Goal: Transaction & Acquisition: Purchase product/service

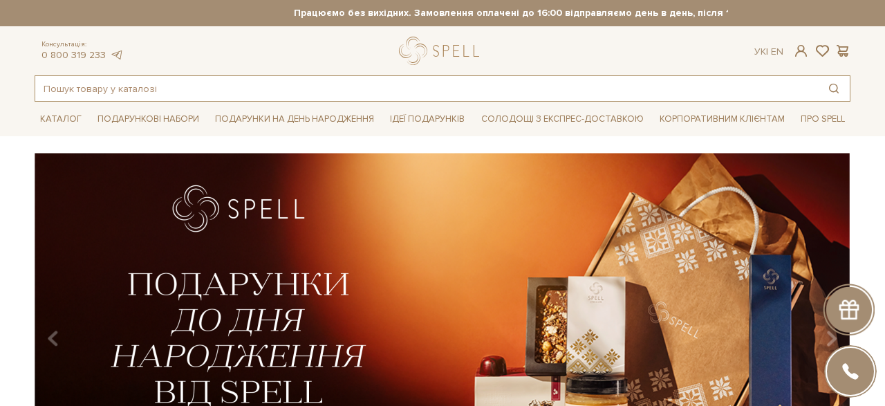
click at [281, 84] on input "text" at bounding box center [426, 88] width 783 height 25
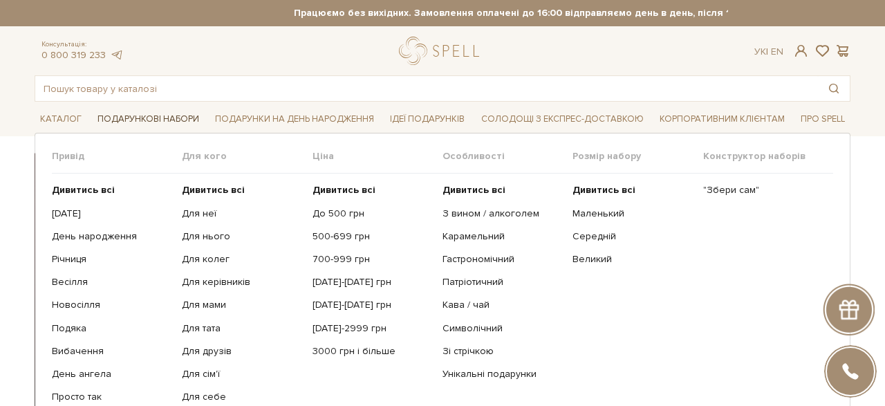
click at [194, 120] on span "Подарункові набори" at bounding box center [148, 119] width 113 height 21
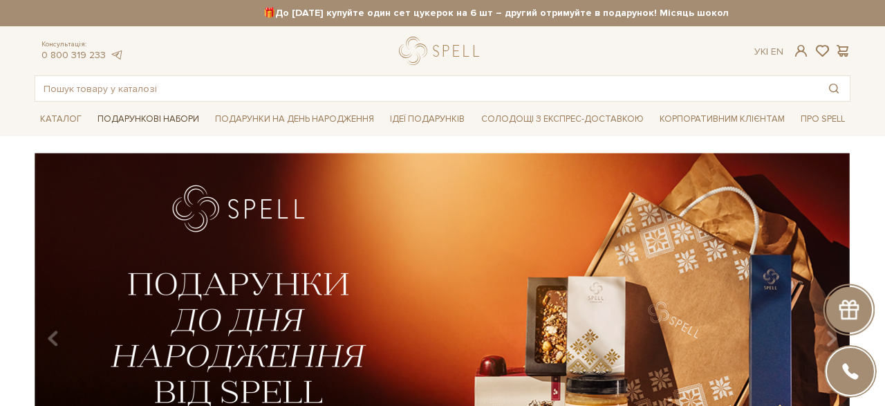
click at [181, 117] on span "Подарункові набори" at bounding box center [148, 119] width 113 height 21
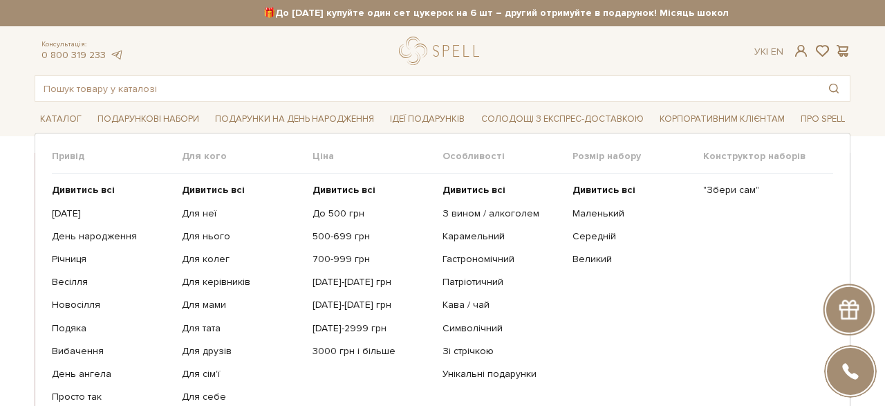
click at [106, 244] on ul "Дивитись всі 1 Вересня День народження Річниця Весілля Новосілля" at bounding box center [117, 294] width 130 height 240
click at [109, 231] on link "День народження" at bounding box center [112, 236] width 120 height 12
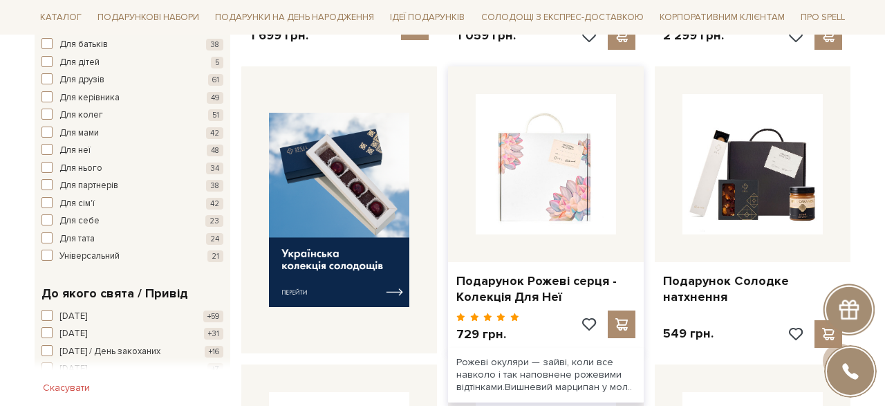
scroll to position [564, 0]
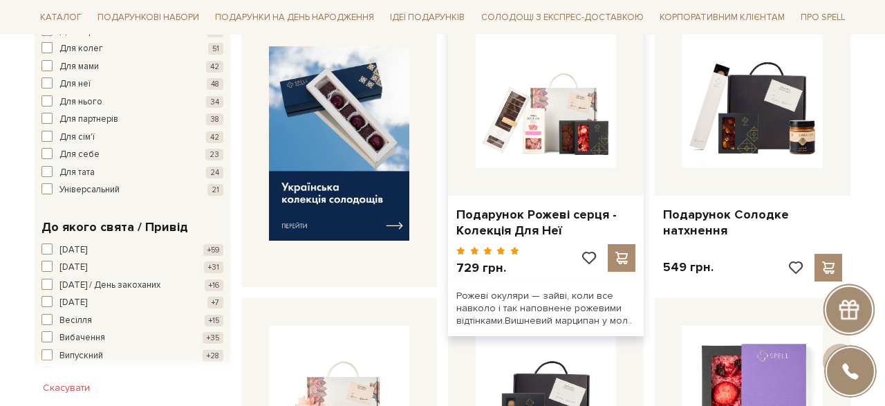
click at [564, 171] on div at bounding box center [546, 98] width 196 height 196
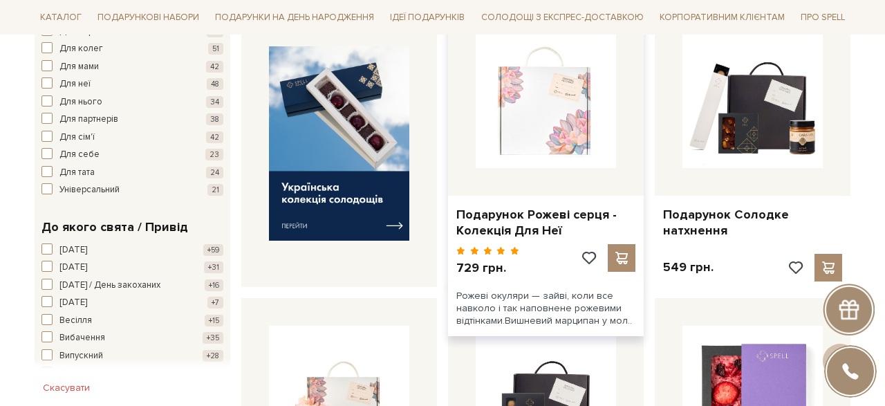
click at [548, 138] on img at bounding box center [546, 98] width 140 height 140
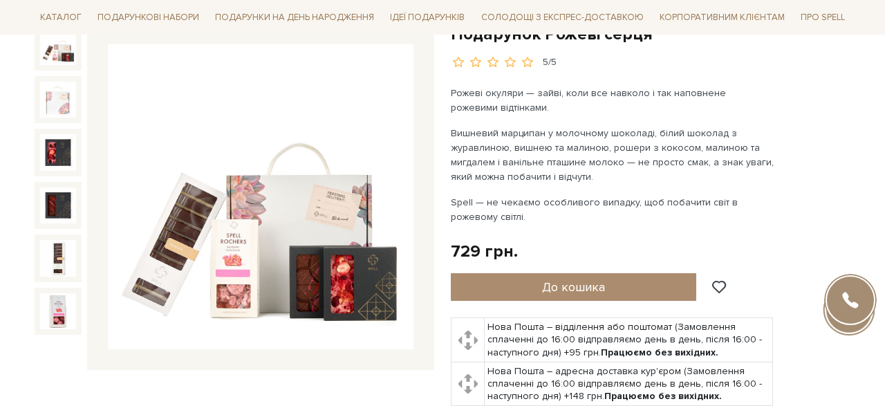
scroll to position [283, 0]
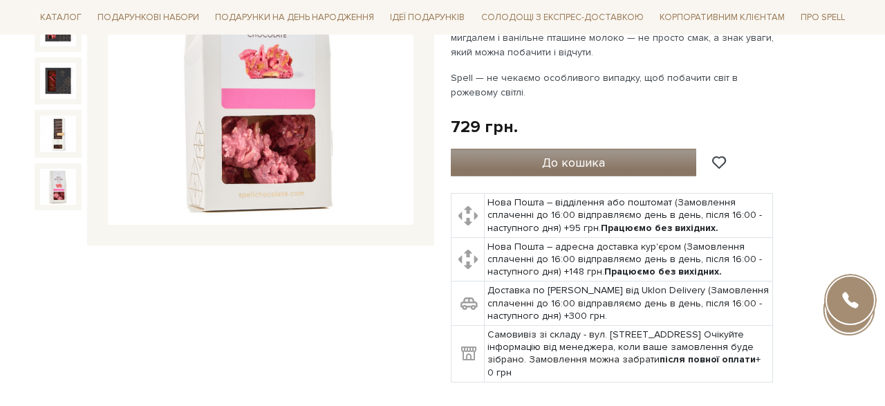
click at [578, 167] on span "До кошика" at bounding box center [573, 162] width 63 height 15
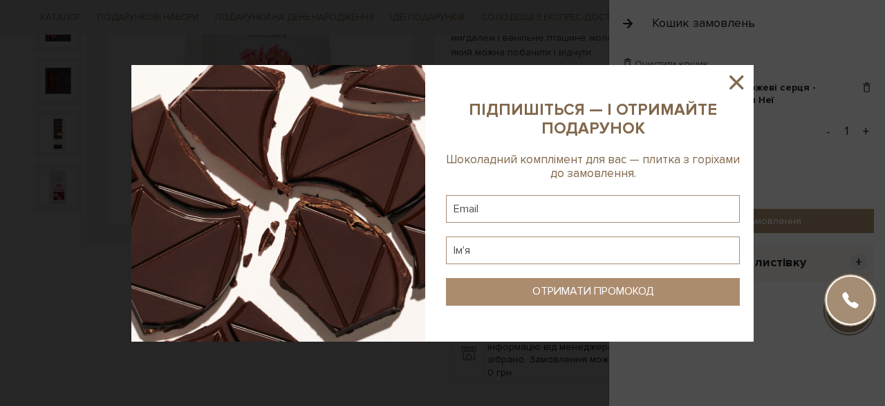
click at [742, 84] on icon at bounding box center [737, 83] width 24 height 24
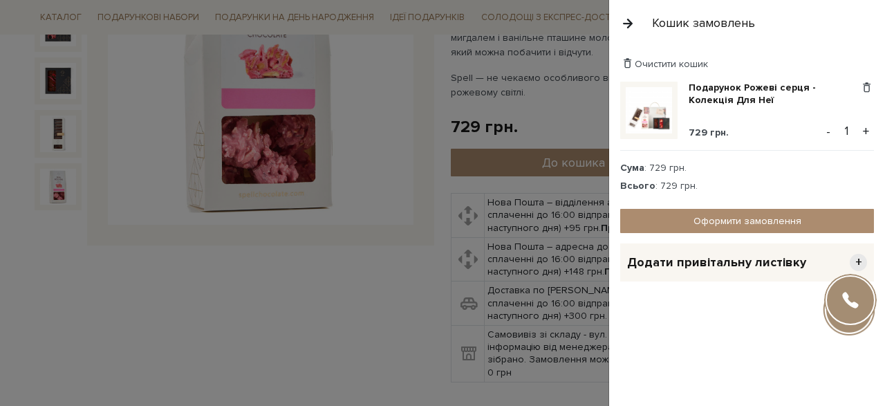
drag, startPoint x: 855, startPoint y: 259, endPoint x: 841, endPoint y: 258, distance: 13.8
click at [855, 258] on span "+" at bounding box center [858, 262] width 17 height 17
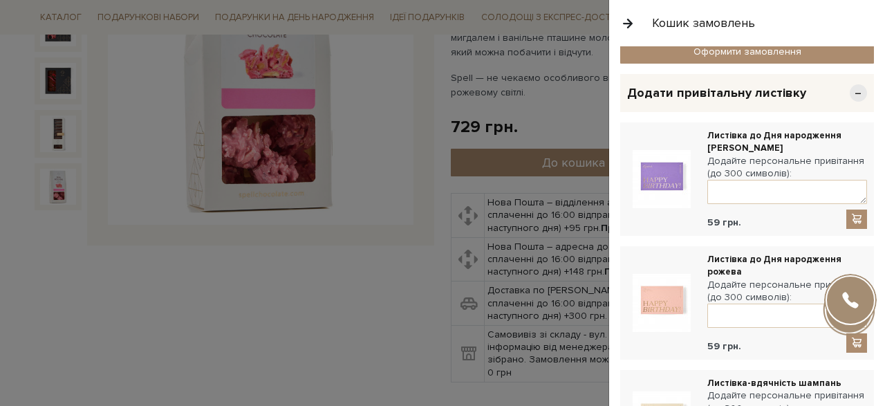
scroll to position [171, 0]
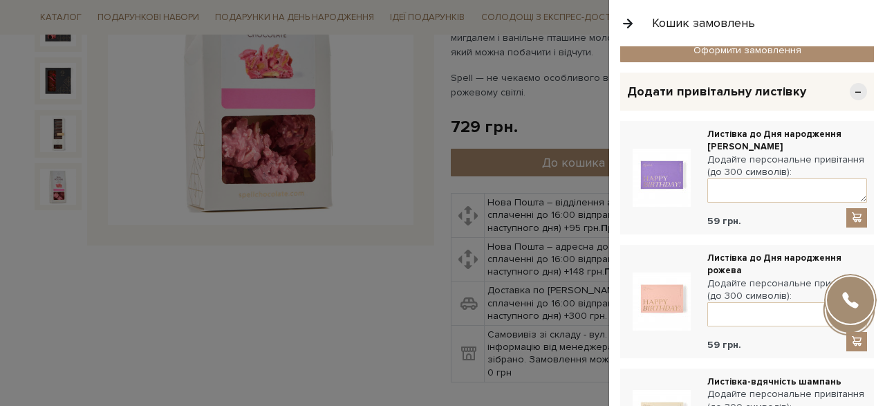
click at [658, 165] on img at bounding box center [662, 178] width 58 height 58
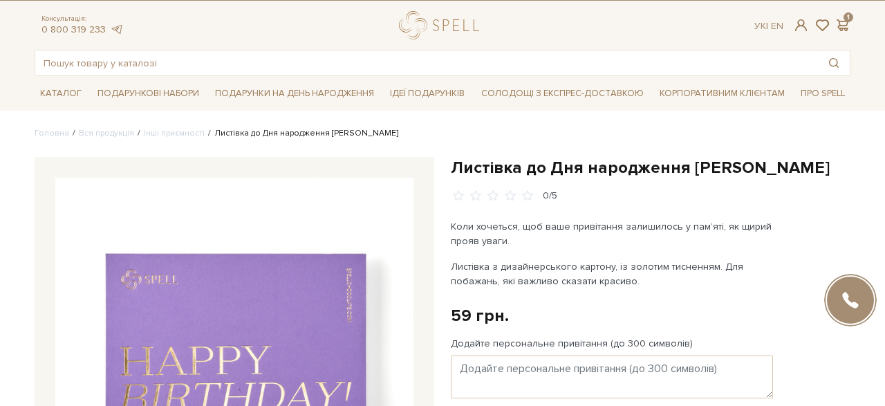
scroll to position [91, 0]
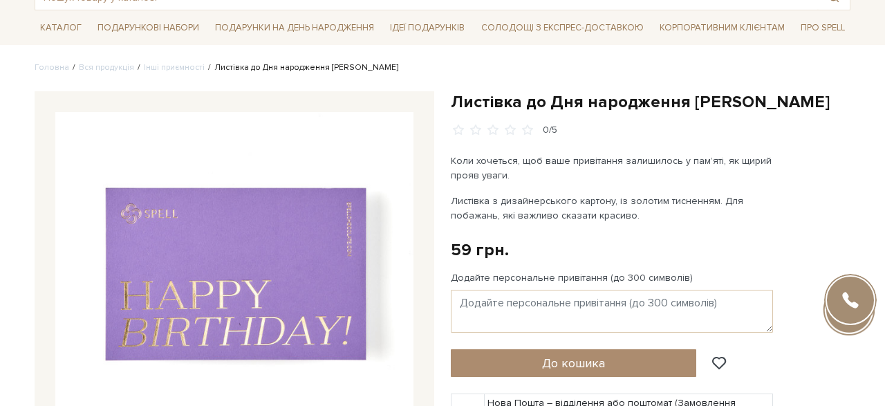
click at [268, 295] on img at bounding box center [234, 291] width 358 height 358
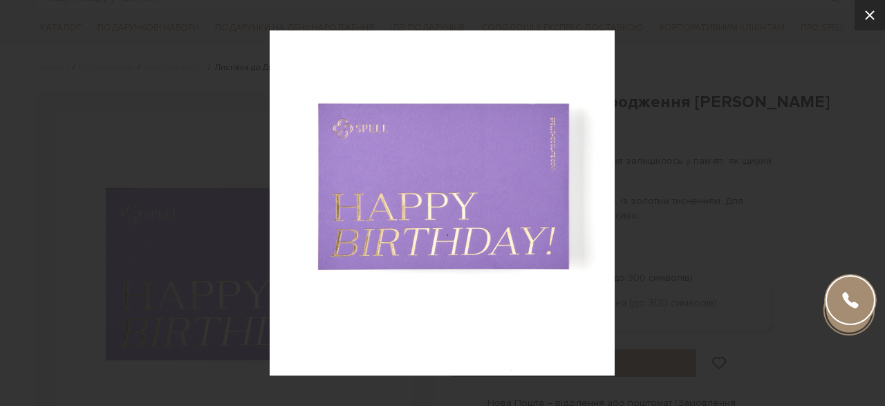
click at [863, 18] on icon at bounding box center [870, 15] width 17 height 17
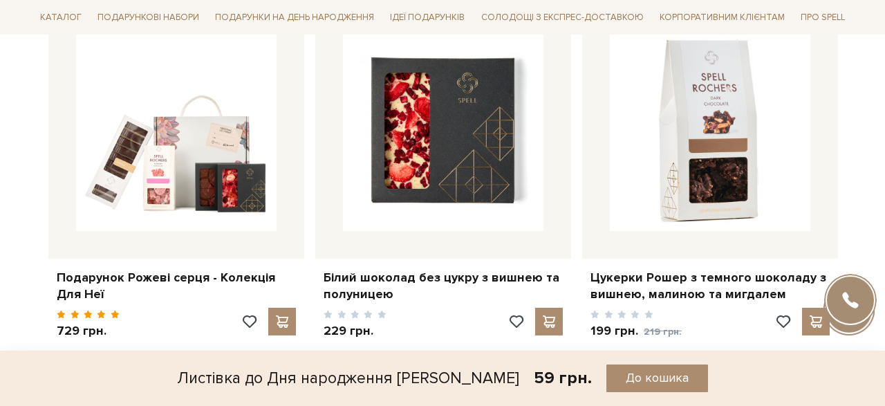
scroll to position [979, 0]
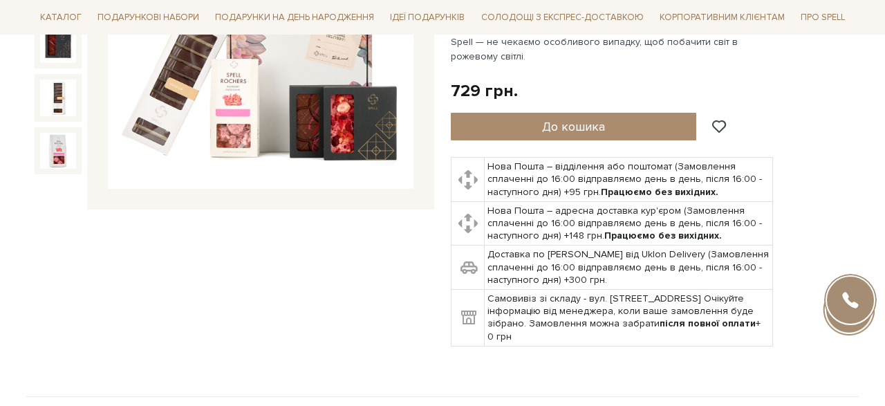
scroll to position [332, 0]
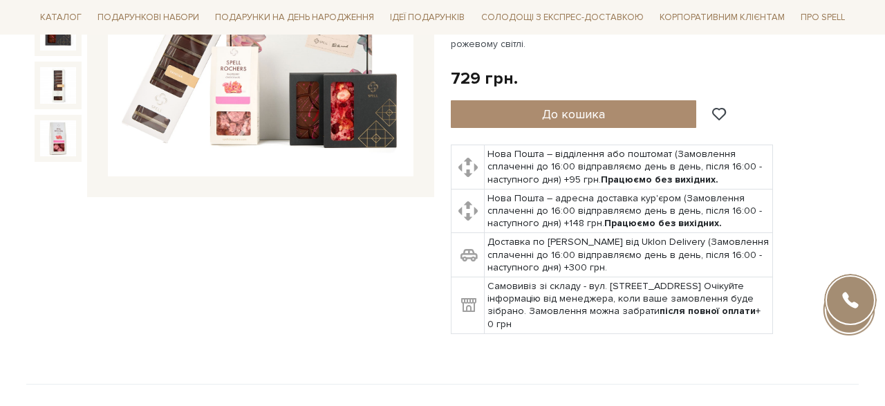
click at [620, 131] on div "Подарунок Рожеві серця 5/5" at bounding box center [651, 92] width 400 height 483
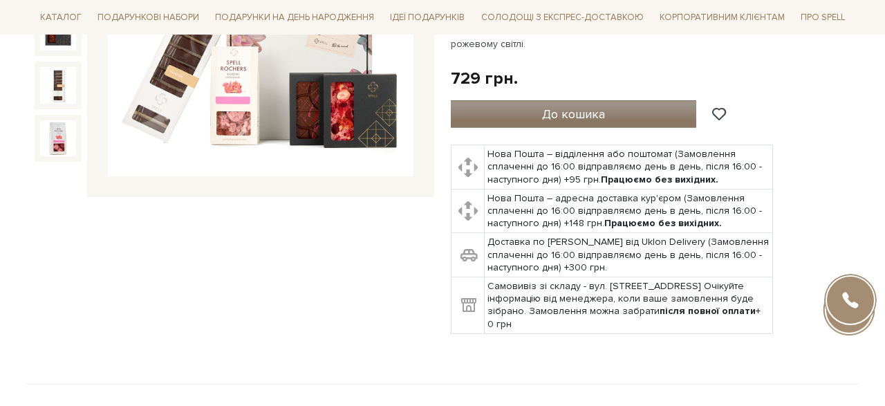
click at [620, 121] on button "До кошика" at bounding box center [573, 114] width 245 height 28
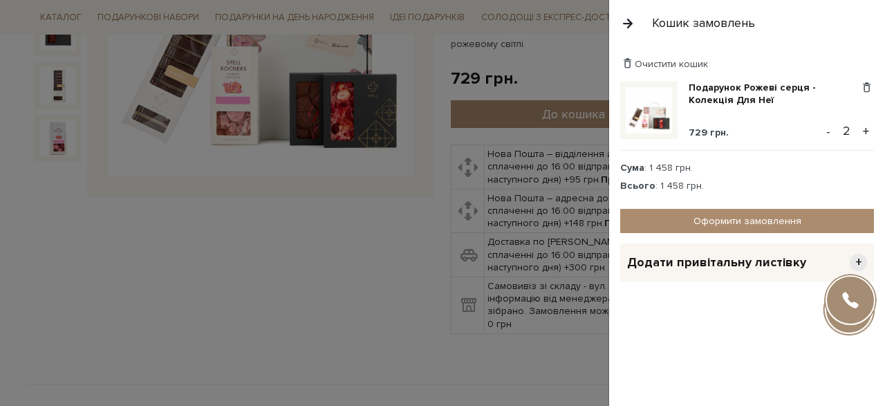
click at [860, 257] on span "+" at bounding box center [858, 262] width 17 height 17
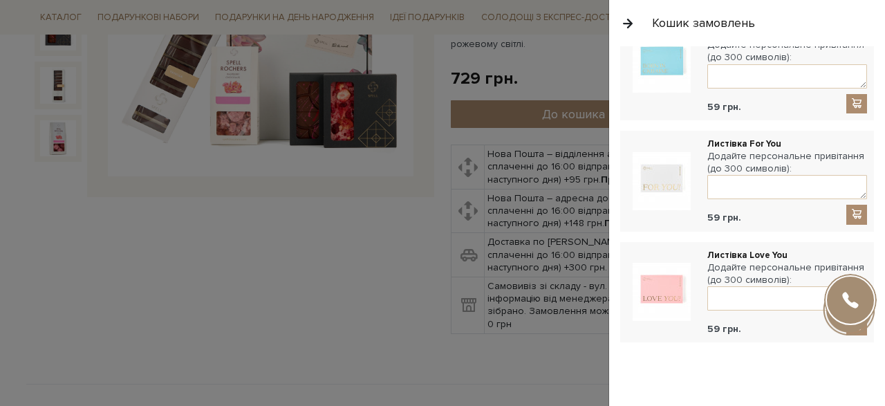
scroll to position [677, 0]
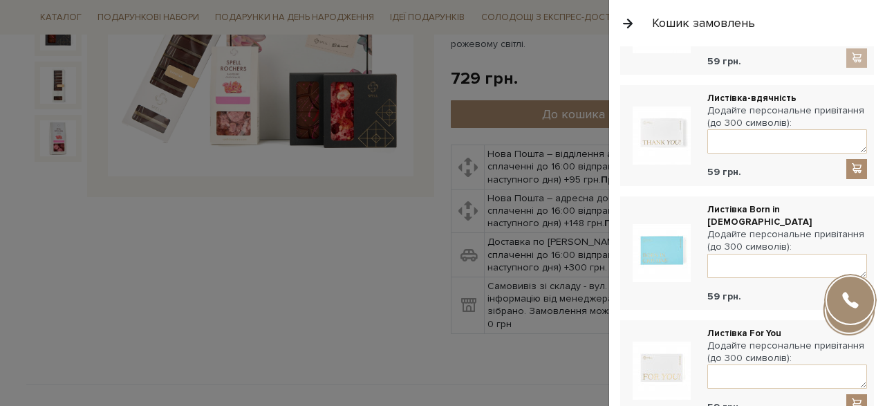
click at [660, 142] on img at bounding box center [662, 135] width 58 height 58
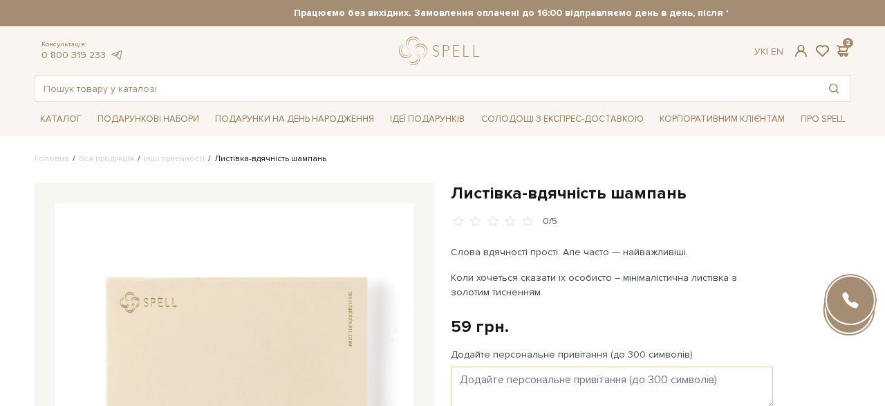
scroll to position [170, 0]
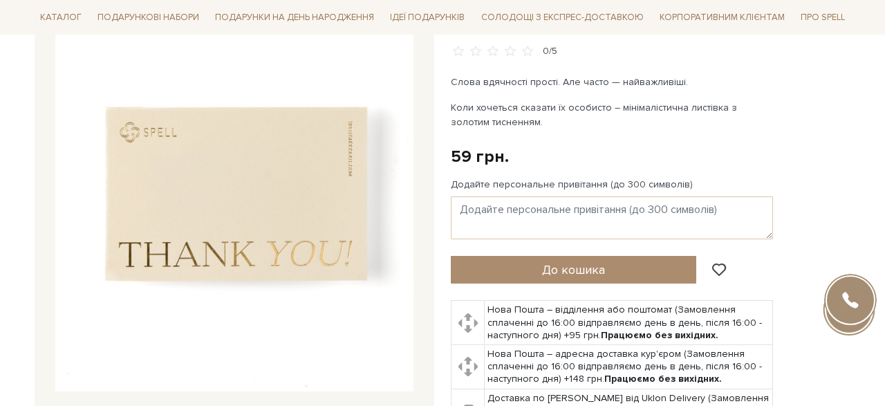
click at [247, 230] on img at bounding box center [234, 212] width 358 height 358
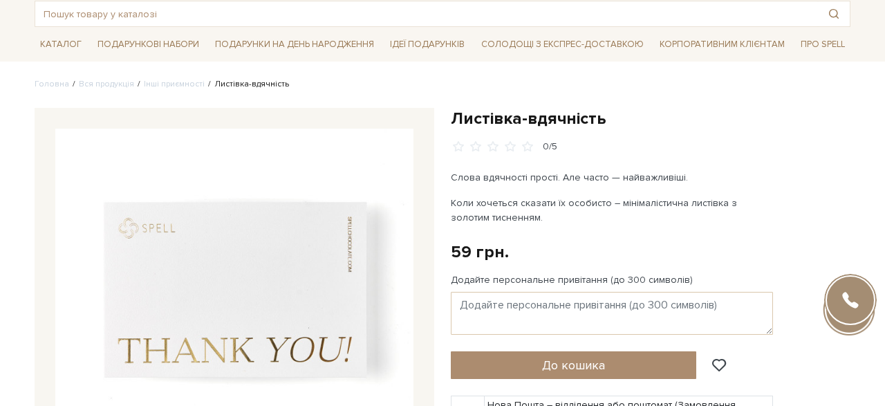
scroll to position [140, 0]
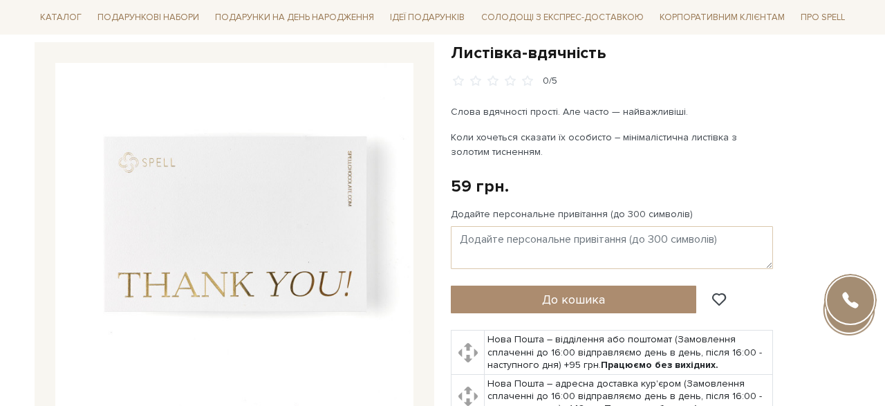
click at [290, 283] on img at bounding box center [234, 242] width 358 height 358
